Goal: Task Accomplishment & Management: Complete application form

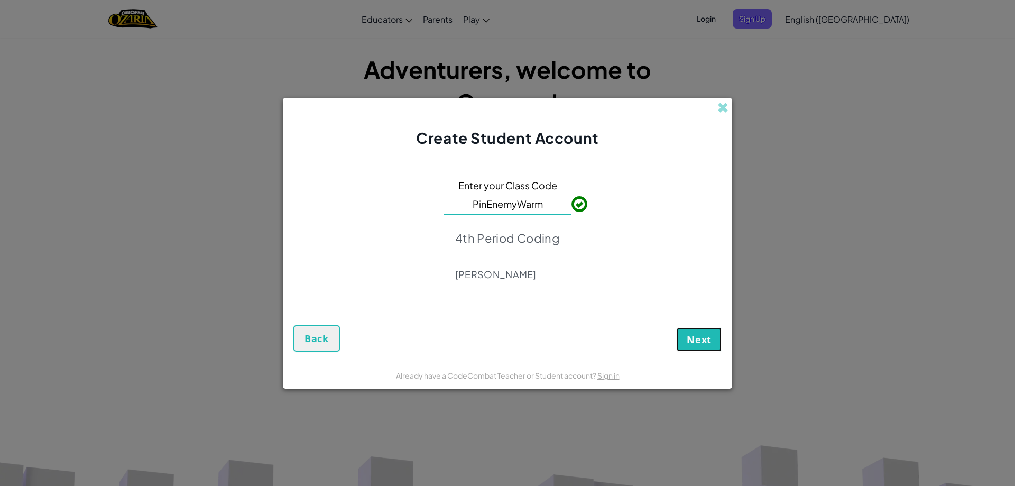
click at [686, 339] on span "Next" at bounding box center [698, 339] width 25 height 13
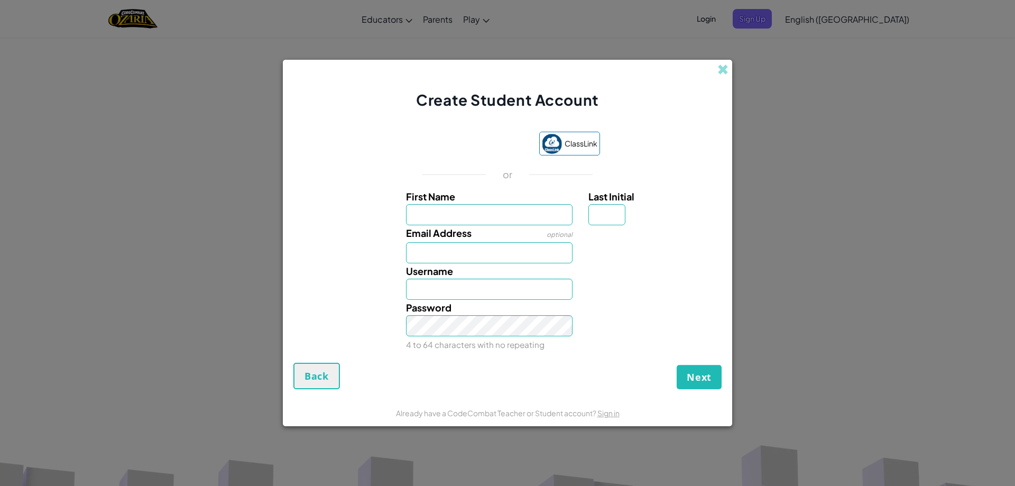
click at [937, 130] on div "Create Student Account ClassLink or First Name Last Initial Email Address optio…" at bounding box center [507, 243] width 1015 height 486
click at [715, 72] on div "Create Student Account" at bounding box center [507, 85] width 449 height 51
click at [720, 72] on span at bounding box center [722, 69] width 11 height 11
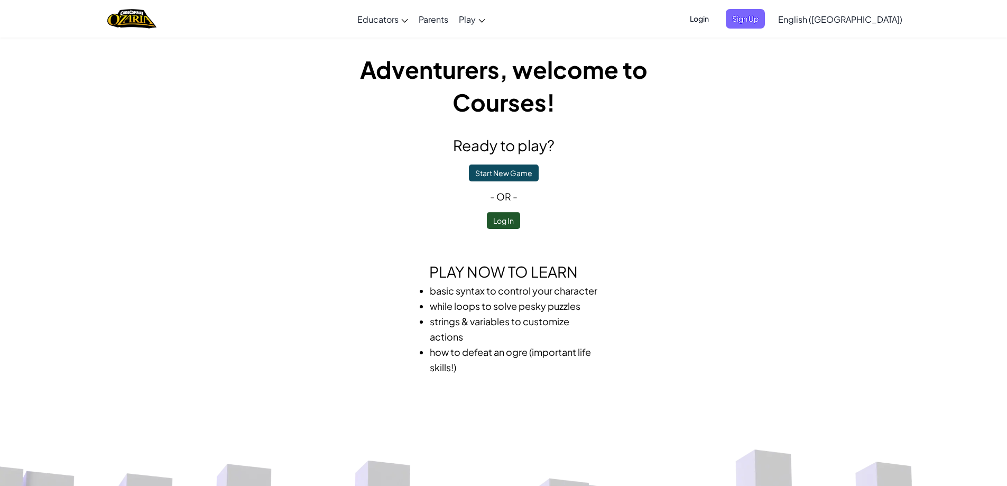
click at [504, 233] on div "Adventurers, welcome to Courses! Ready to play? Start New Game - or - Log In Pl…" at bounding box center [503, 214] width 380 height 322
click at [504, 217] on button "Log In" at bounding box center [503, 220] width 33 height 17
